Goal: Navigation & Orientation: Find specific page/section

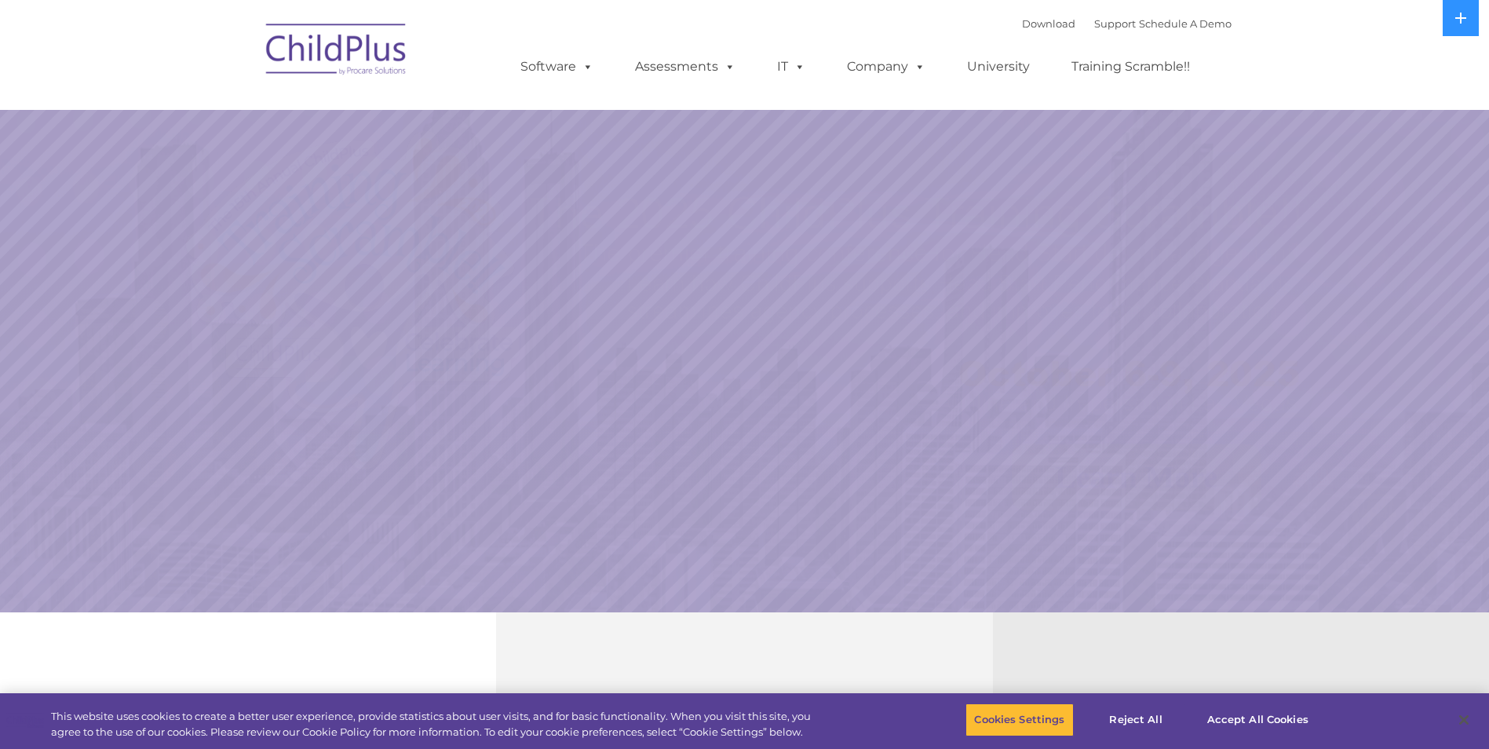
select select "MEDIUM"
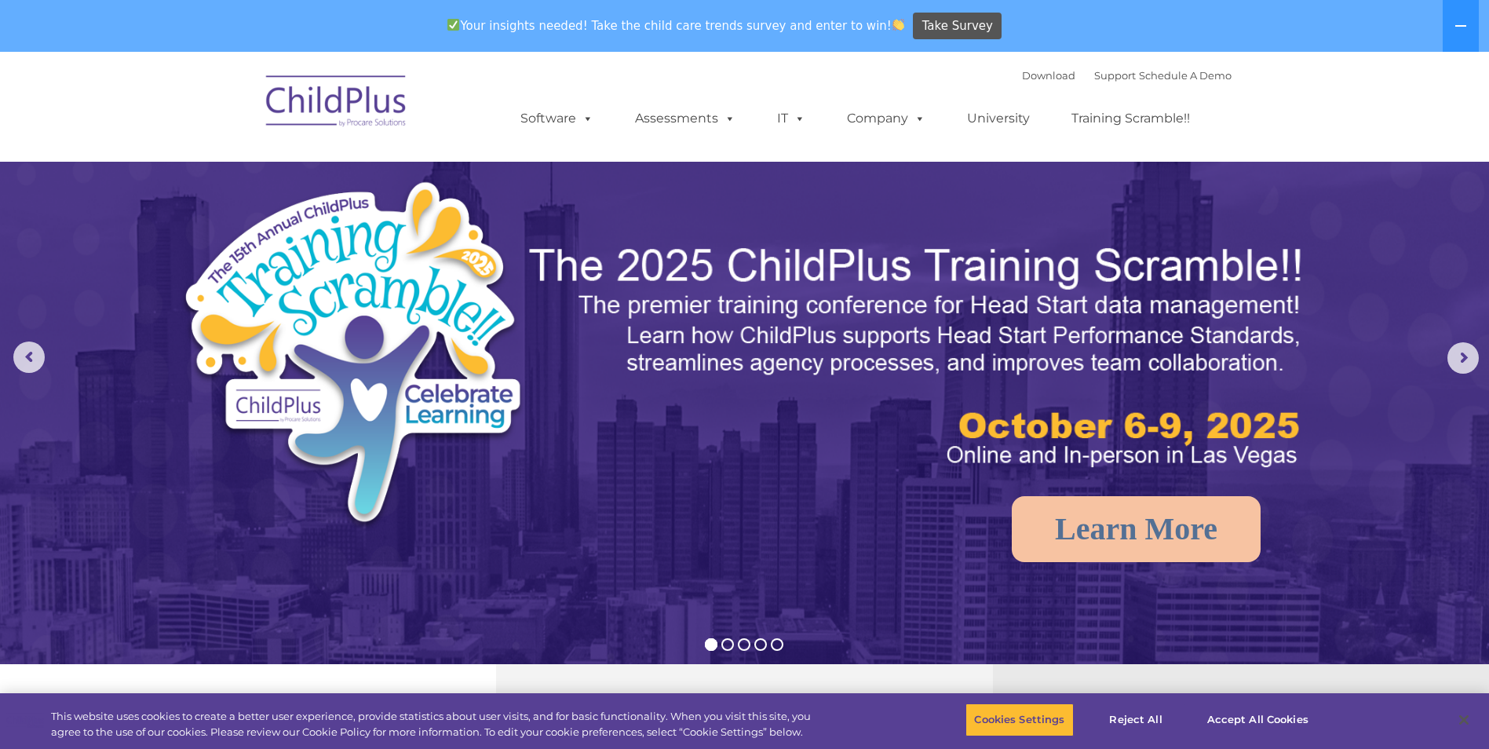
click at [1463, 119] on nav "Download Support | Schedule A Demo  MENU MENU Software ChildPlus: The original…" at bounding box center [744, 107] width 1489 height 110
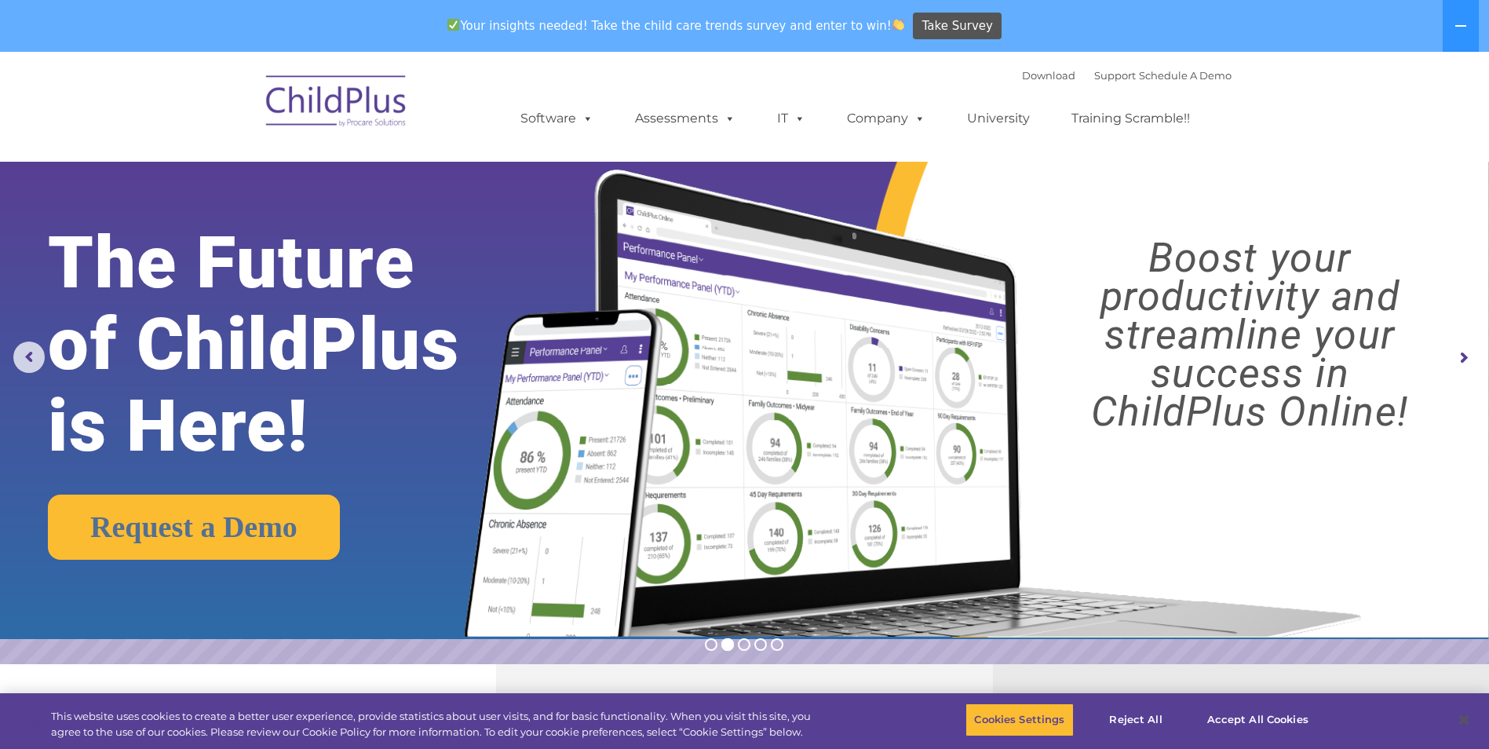
click at [356, 109] on img at bounding box center [336, 103] width 157 height 79
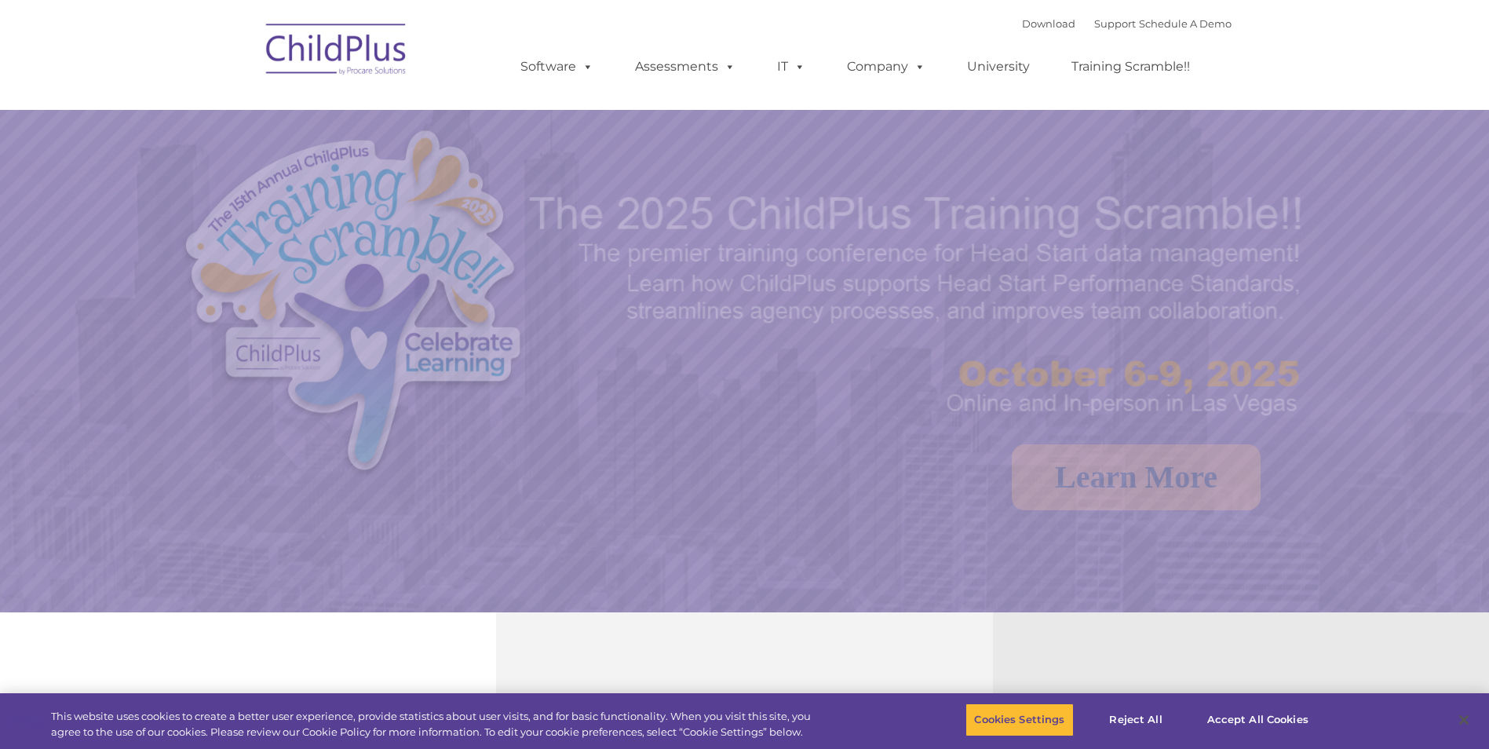
select select "MEDIUM"
